Goal: Task Accomplishment & Management: Use online tool/utility

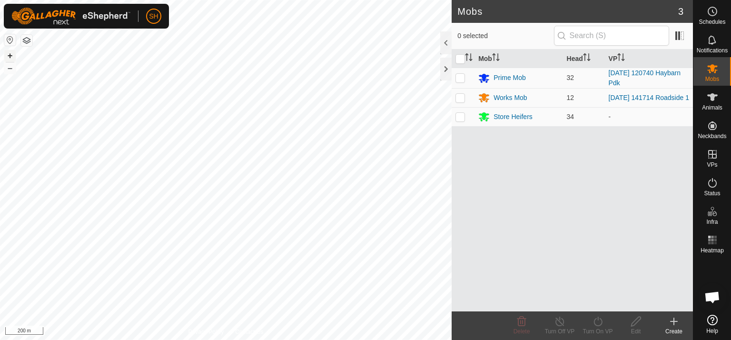
click at [12, 53] on button "+" at bounding box center [9, 55] width 11 height 11
click at [11, 54] on button "+" at bounding box center [9, 55] width 11 height 11
click at [678, 322] on icon at bounding box center [673, 320] width 11 height 11
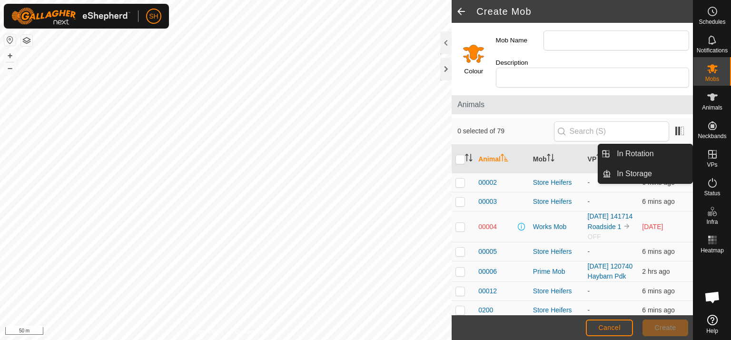
click at [712, 158] on icon at bounding box center [712, 154] width 9 height 9
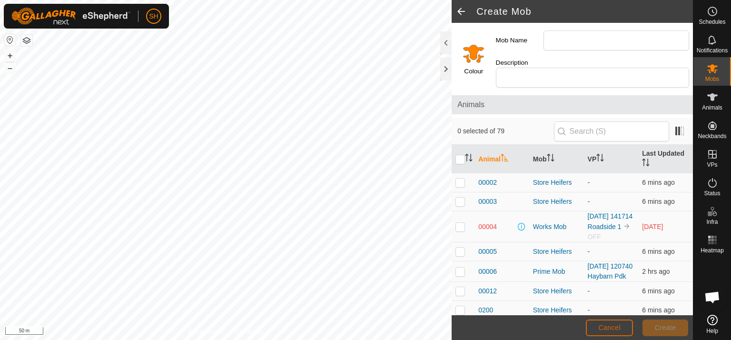
click at [614, 325] on span "Cancel" at bounding box center [609, 327] width 22 height 8
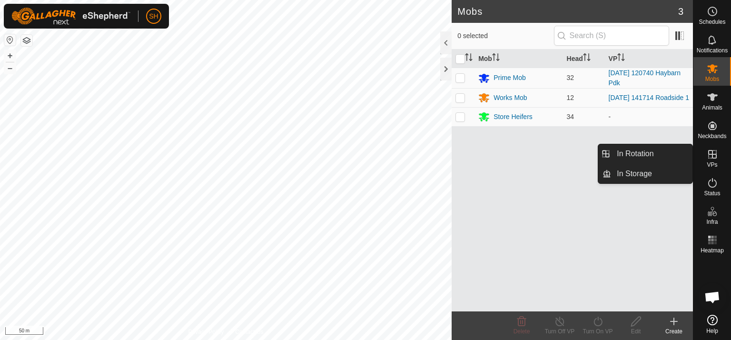
click at [710, 158] on icon at bounding box center [711, 153] width 11 height 11
click at [711, 155] on icon at bounding box center [711, 153] width 11 height 11
click at [641, 153] on link "In Rotation" at bounding box center [651, 153] width 81 height 19
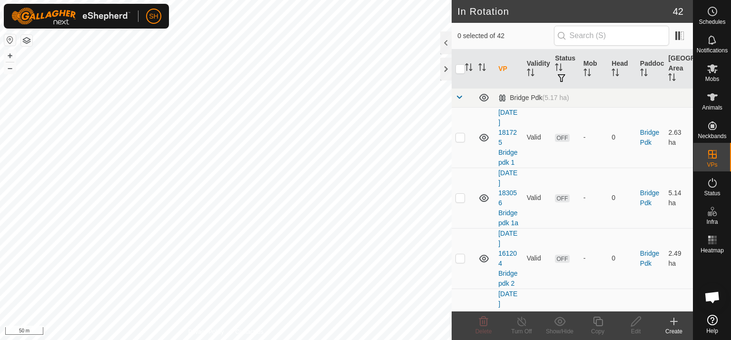
click at [674, 320] on icon at bounding box center [673, 320] width 11 height 11
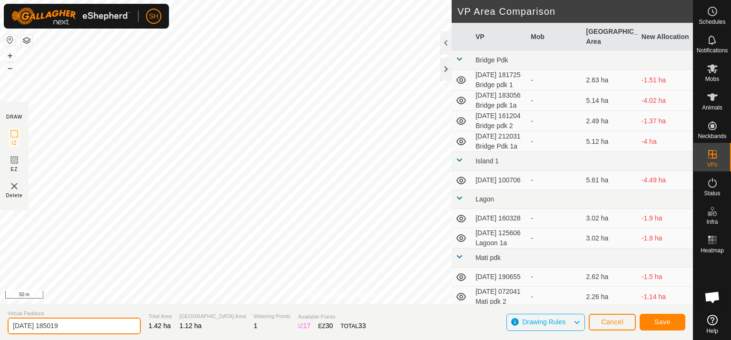
click at [75, 325] on input "[DATE] 185019" at bounding box center [74, 325] width 133 height 17
type input "[DATE] 185019 House pdk"
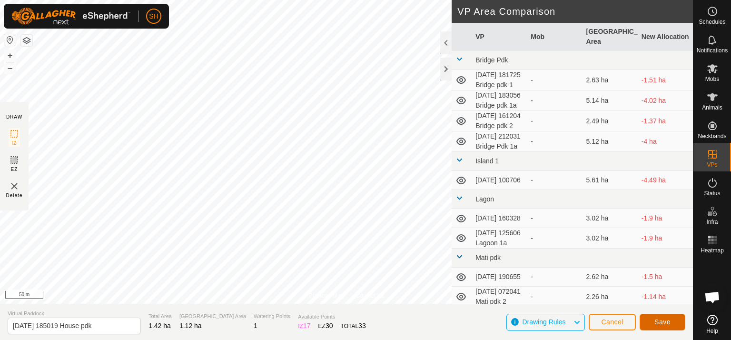
click at [666, 322] on span "Save" at bounding box center [662, 322] width 16 height 8
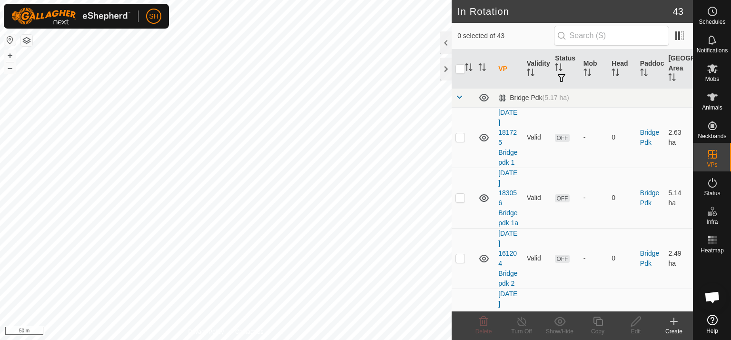
click at [674, 321] on icon at bounding box center [673, 321] width 7 height 0
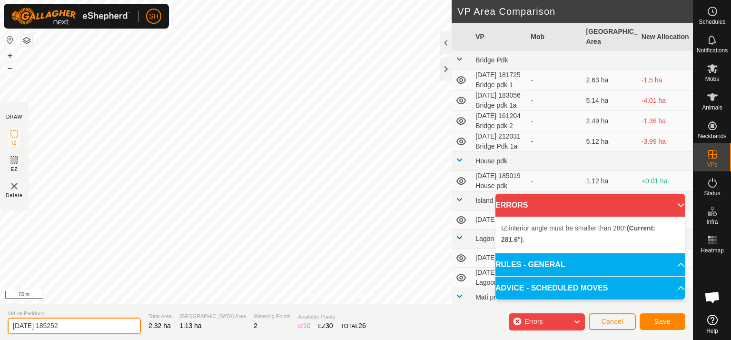
click at [78, 324] on input "[DATE] 185252" at bounding box center [74, 325] width 133 height 17
type input "[DATE] 185252 Haybarn a"
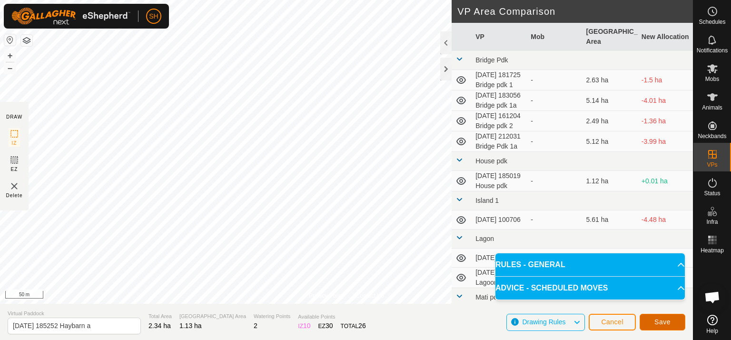
click at [662, 324] on span "Save" at bounding box center [662, 322] width 16 height 8
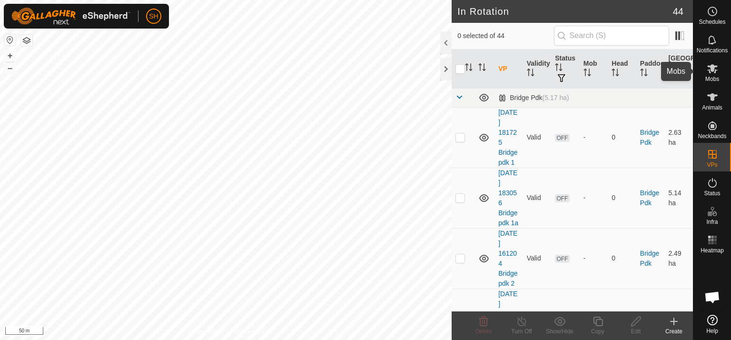
click at [713, 68] on icon at bounding box center [712, 68] width 10 height 9
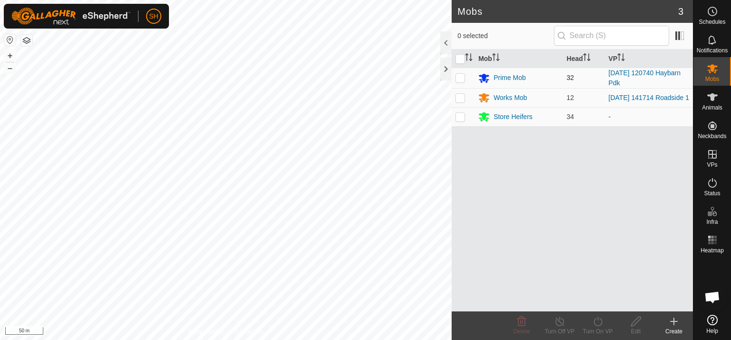
click at [457, 76] on p-checkbox at bounding box center [460, 78] width 10 height 8
checkbox input "true"
click at [597, 320] on icon at bounding box center [597, 321] width 9 height 10
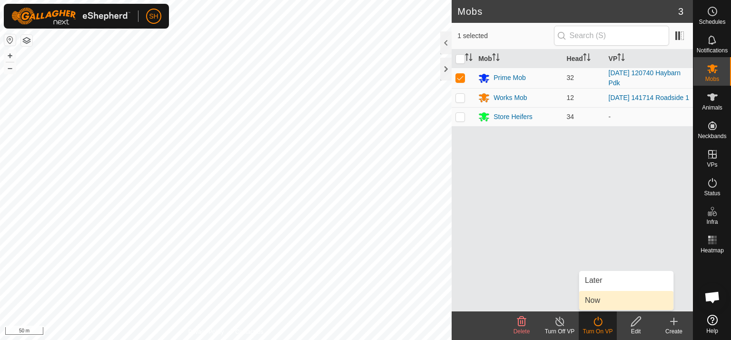
click at [607, 300] on link "Now" at bounding box center [626, 300] width 94 height 19
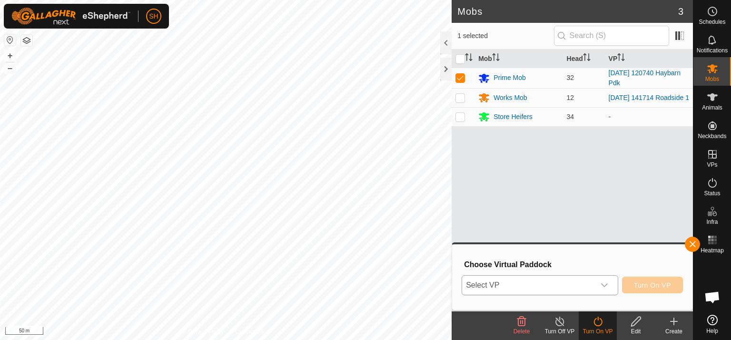
click at [606, 284] on icon "dropdown trigger" at bounding box center [604, 285] width 8 height 8
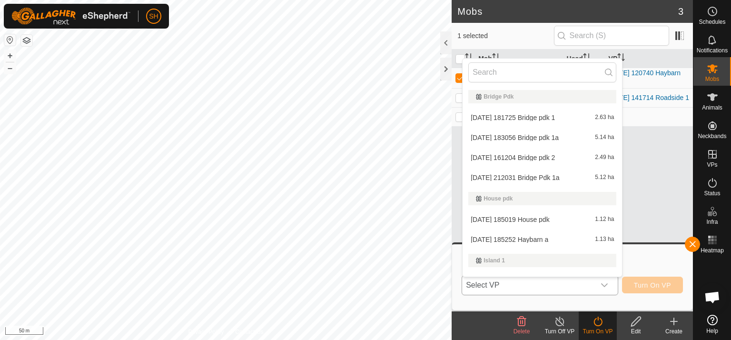
scroll to position [14, 0]
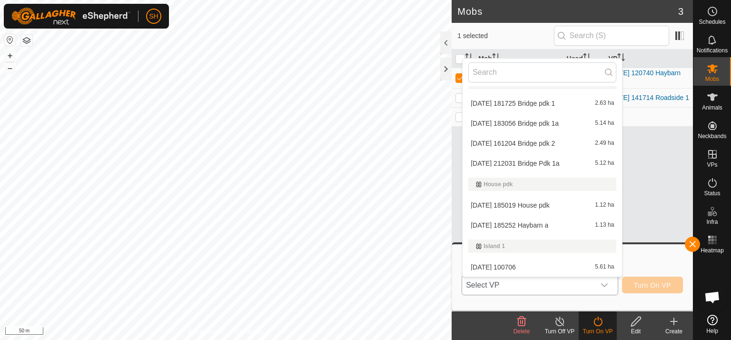
click at [578, 223] on li "[DATE] 185252 Haybarn a 1.13 ha" at bounding box center [541, 224] width 159 height 19
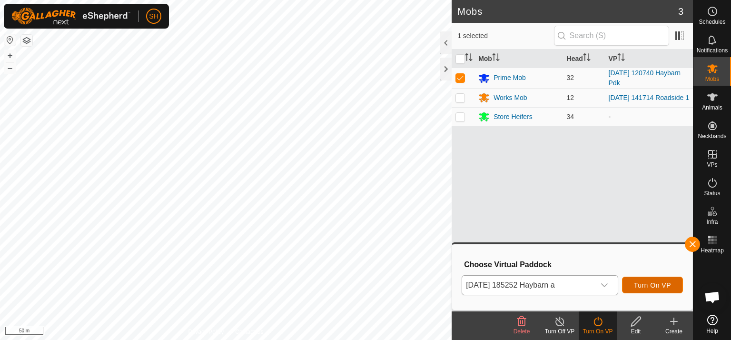
click at [660, 283] on span "Turn On VP" at bounding box center [652, 285] width 37 height 8
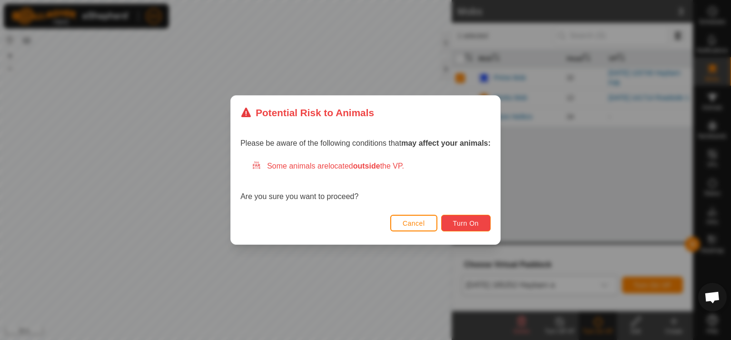
click at [471, 224] on span "Turn On" at bounding box center [466, 223] width 26 height 8
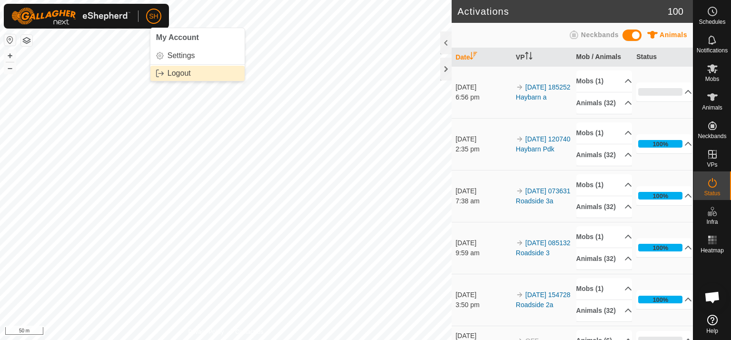
click at [172, 74] on link "Logout" at bounding box center [197, 73] width 94 height 15
